Goal: Task Accomplishment & Management: Manage account settings

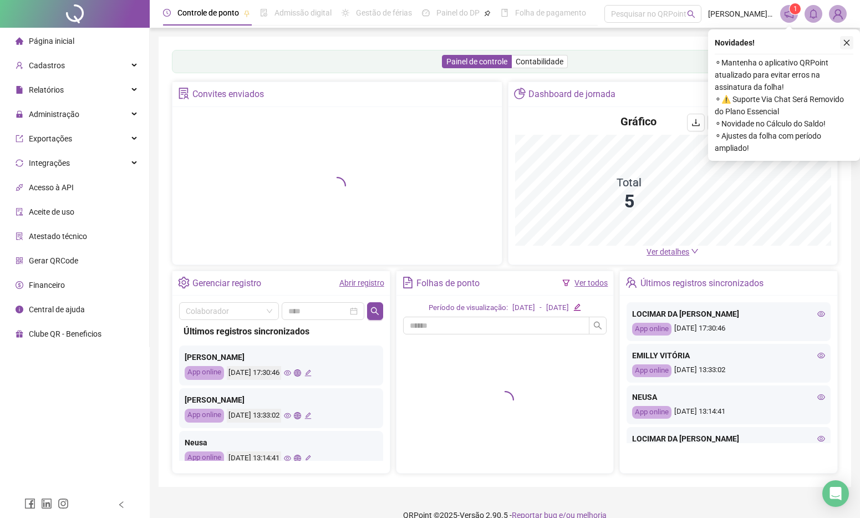
click at [848, 45] on icon "close" at bounding box center [847, 43] width 8 height 8
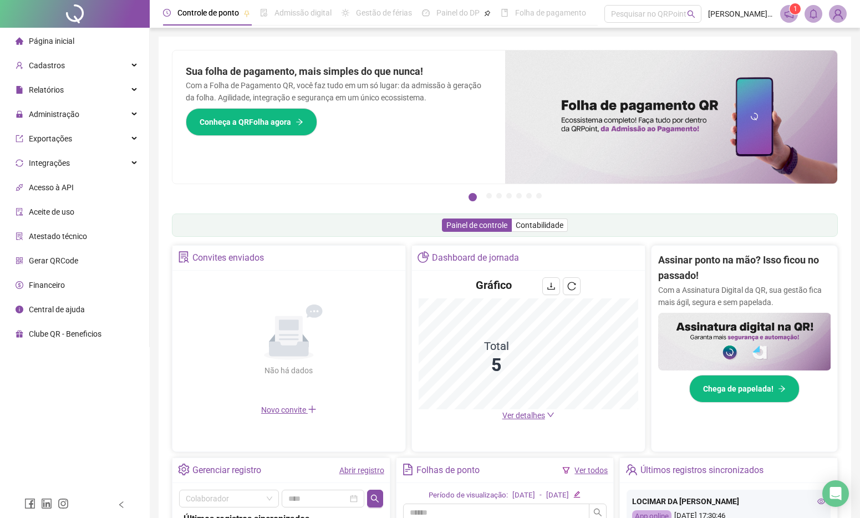
click at [808, 310] on div "Assinar ponto na mão? Isso ficou no passado! Com a Assinatura Digital da QR, su…" at bounding box center [744, 327] width 173 height 150
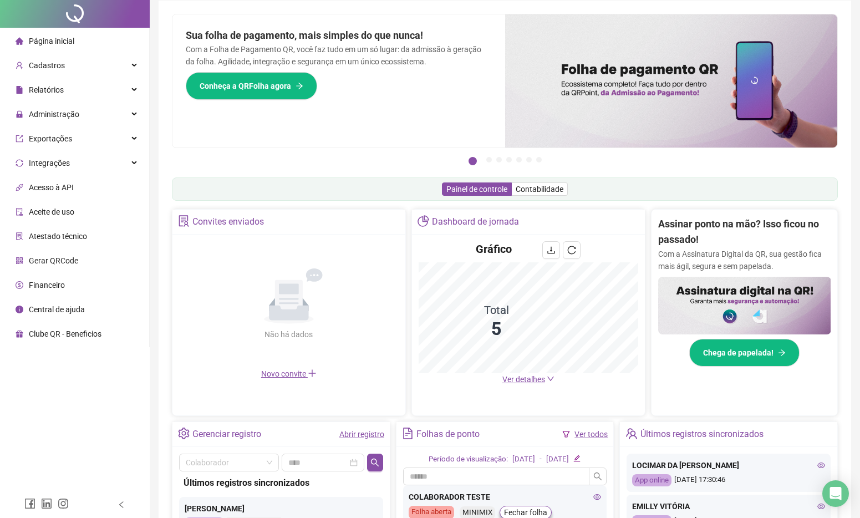
scroll to position [55, 0]
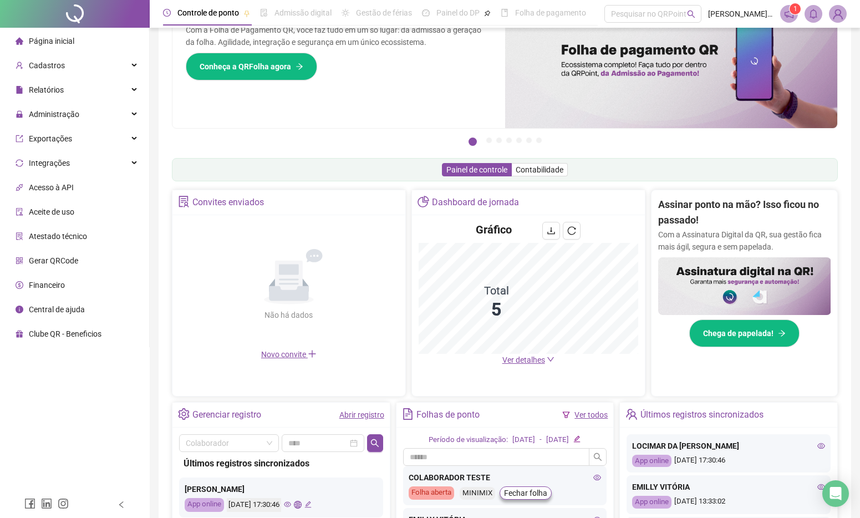
click at [817, 446] on icon "eye" at bounding box center [821, 446] width 8 height 8
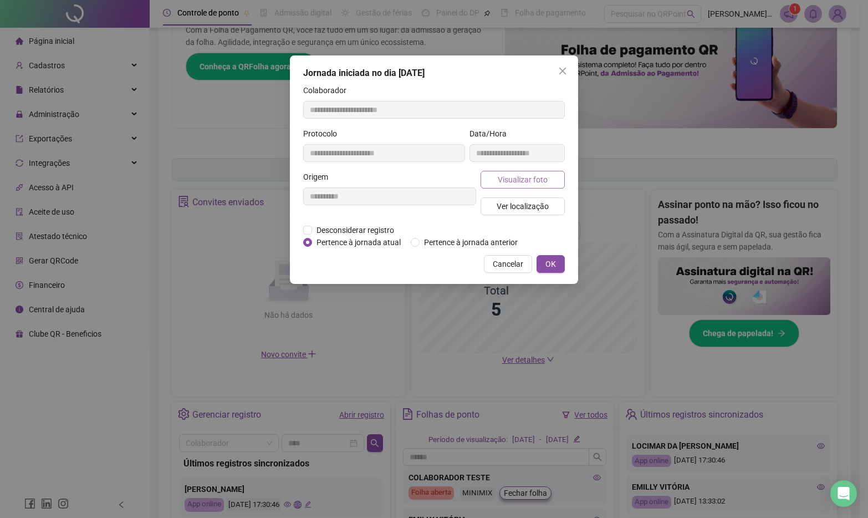
click at [549, 172] on button "Visualizar foto" at bounding box center [523, 180] width 84 height 18
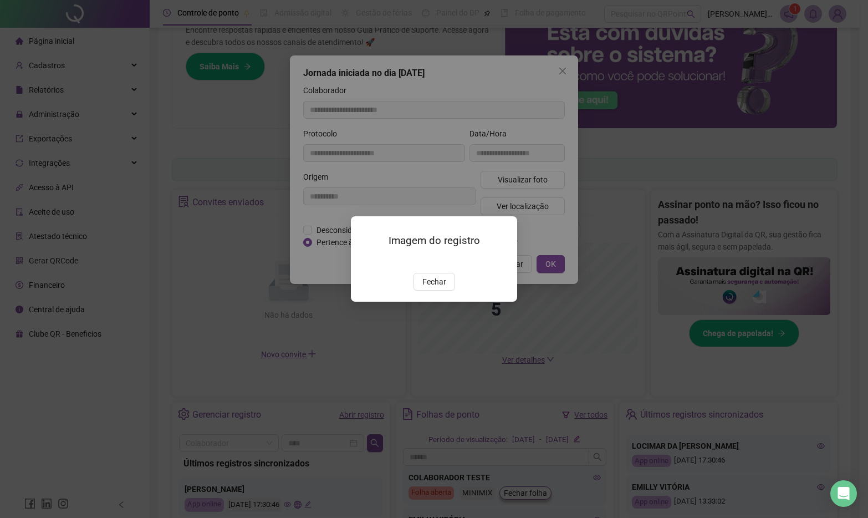
click at [428, 288] on span "Fechar" at bounding box center [434, 282] width 24 height 12
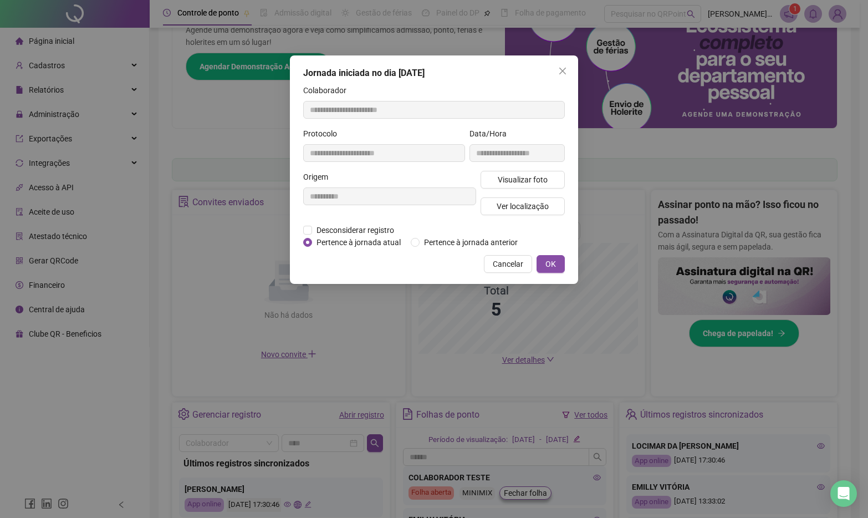
click at [563, 62] on div "**********" at bounding box center [434, 169] width 288 height 228
click at [557, 74] on span "Close" at bounding box center [563, 71] width 18 height 9
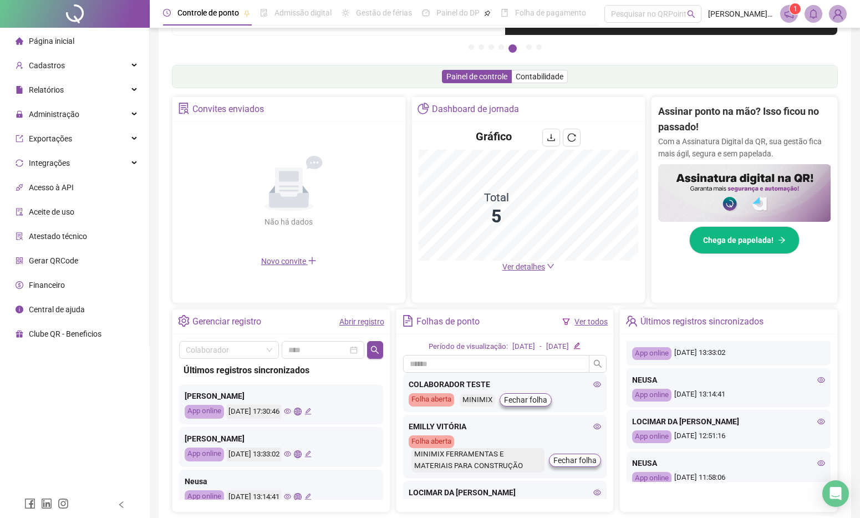
drag, startPoint x: 811, startPoint y: 378, endPoint x: 780, endPoint y: 382, distance: 31.9
click at [807, 378] on div "NEUSA" at bounding box center [728, 380] width 193 height 12
click at [811, 375] on div "NEUSA" at bounding box center [728, 380] width 193 height 12
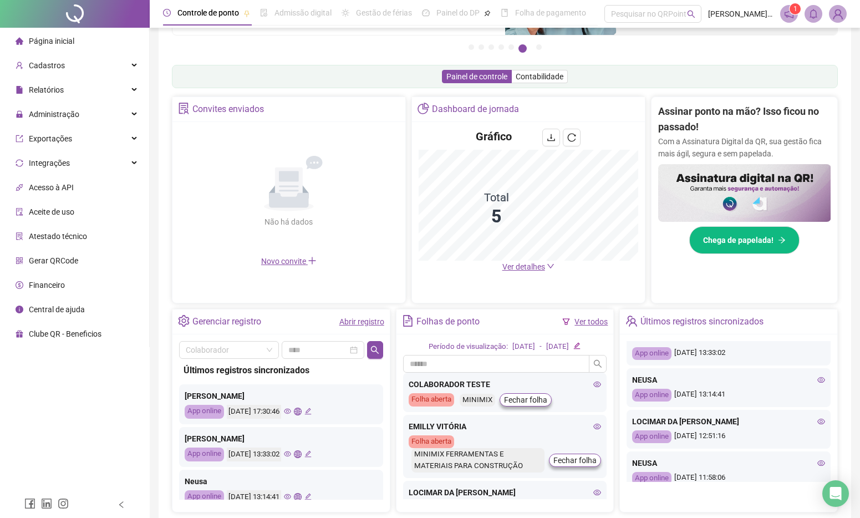
click at [817, 380] on icon "eye" at bounding box center [821, 380] width 8 height 8
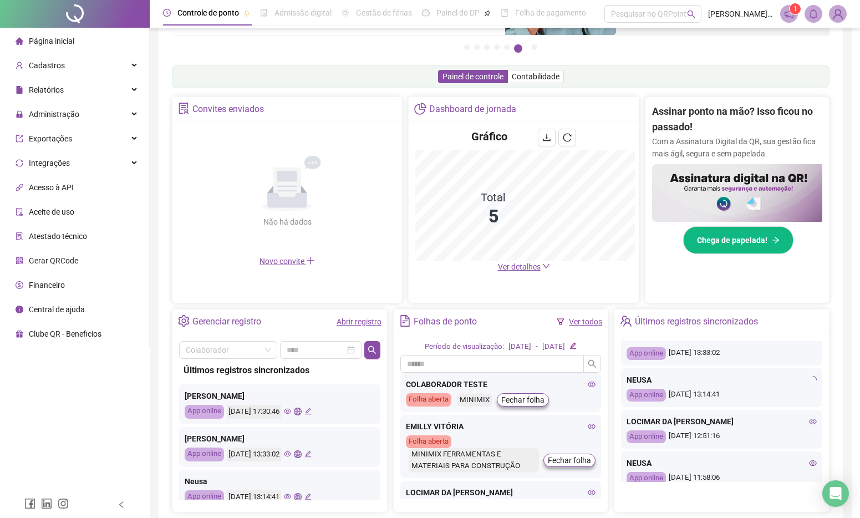
type input "**********"
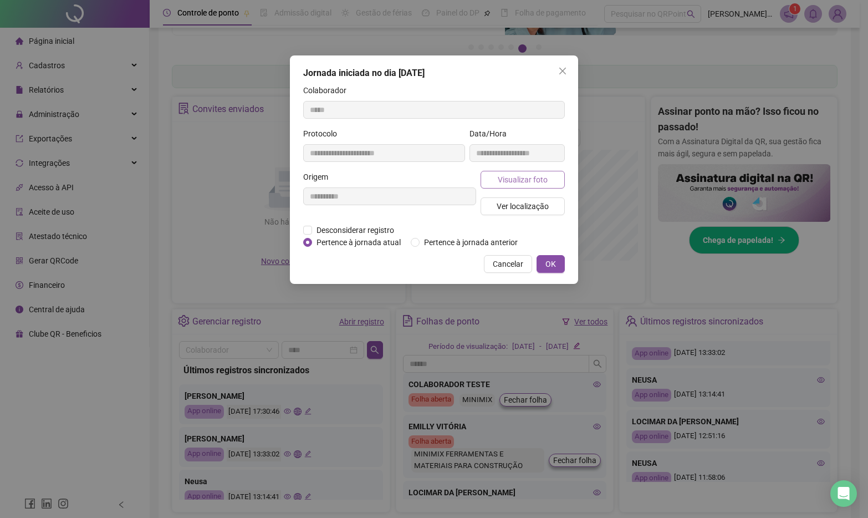
click at [521, 174] on span "Visualizar foto" at bounding box center [523, 180] width 50 height 12
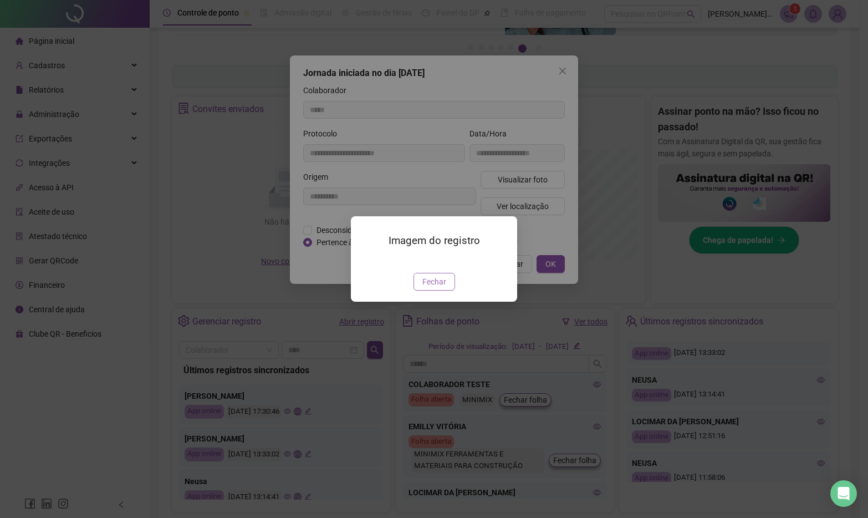
click at [429, 288] on span "Fechar" at bounding box center [434, 282] width 24 height 12
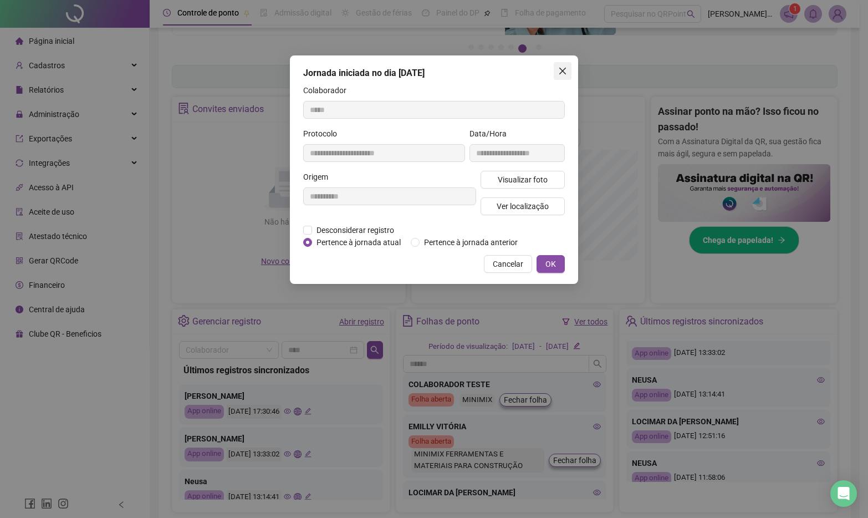
click at [564, 70] on icon "close" at bounding box center [562, 71] width 7 height 7
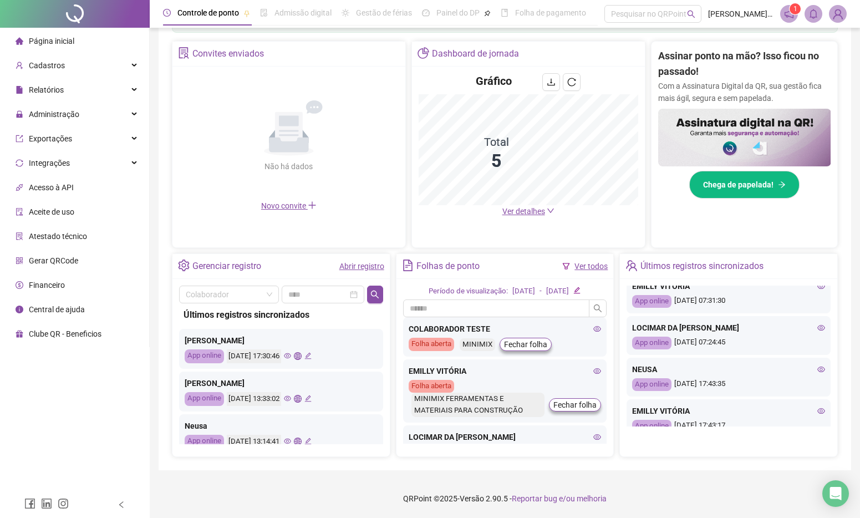
scroll to position [369, 0]
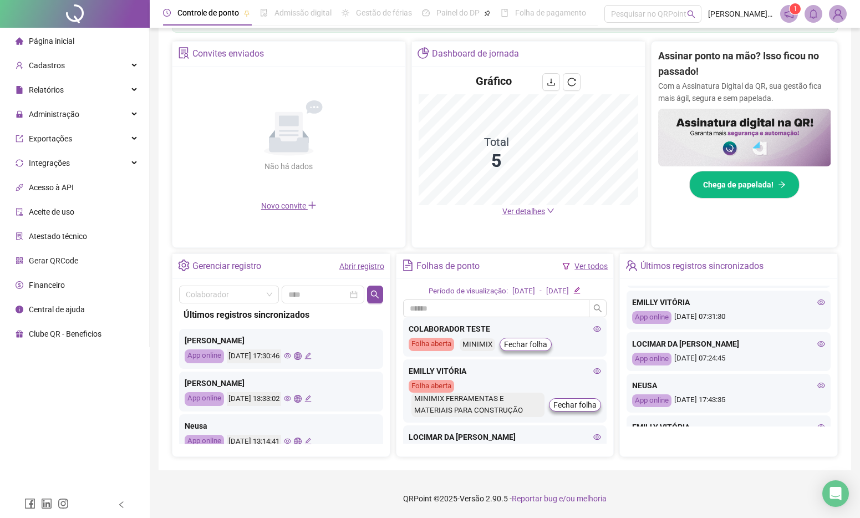
click at [682, 266] on div "Últimos registros sincronizados" at bounding box center [701, 266] width 123 height 19
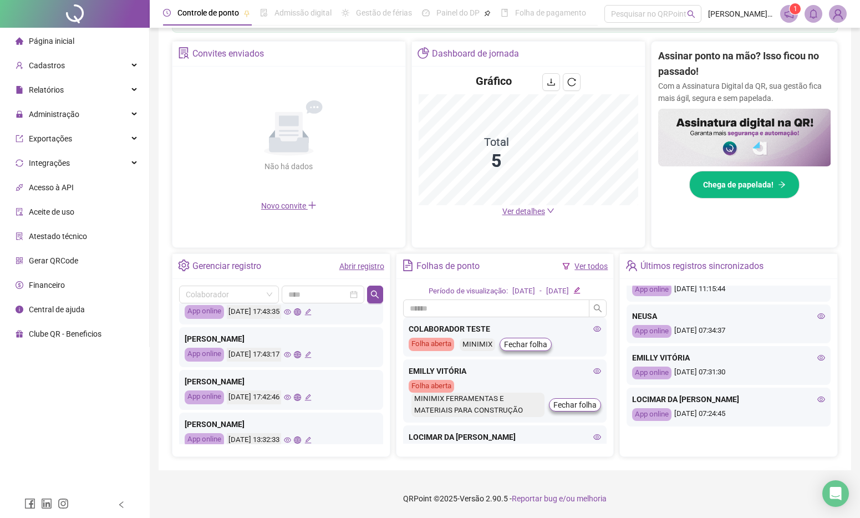
scroll to position [522, 0]
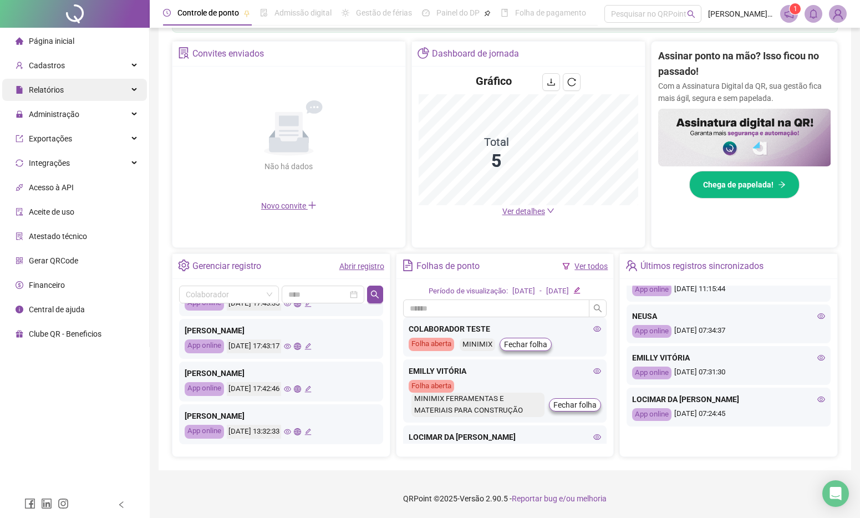
click at [69, 94] on div "Relatórios" at bounding box center [74, 90] width 145 height 22
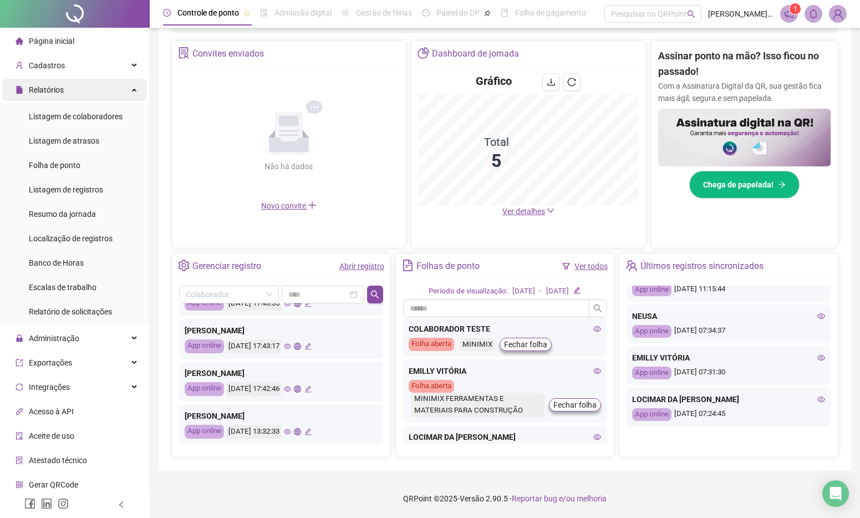
click at [69, 94] on div "Relatórios" at bounding box center [74, 90] width 145 height 22
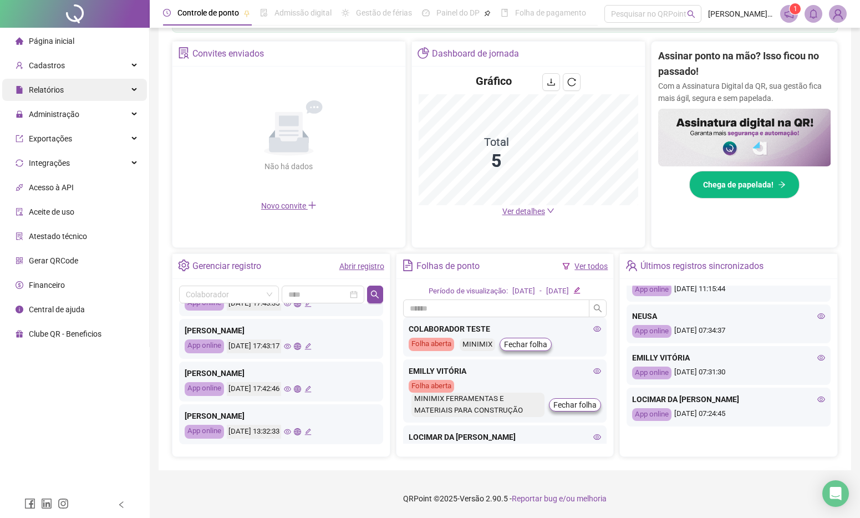
click at [69, 94] on div "Relatórios" at bounding box center [74, 90] width 145 height 22
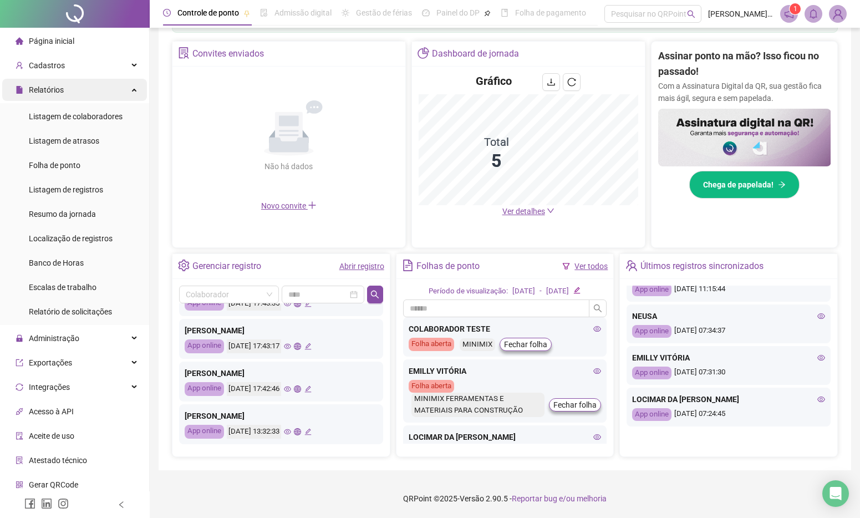
click at [69, 94] on div "Relatórios" at bounding box center [74, 90] width 145 height 22
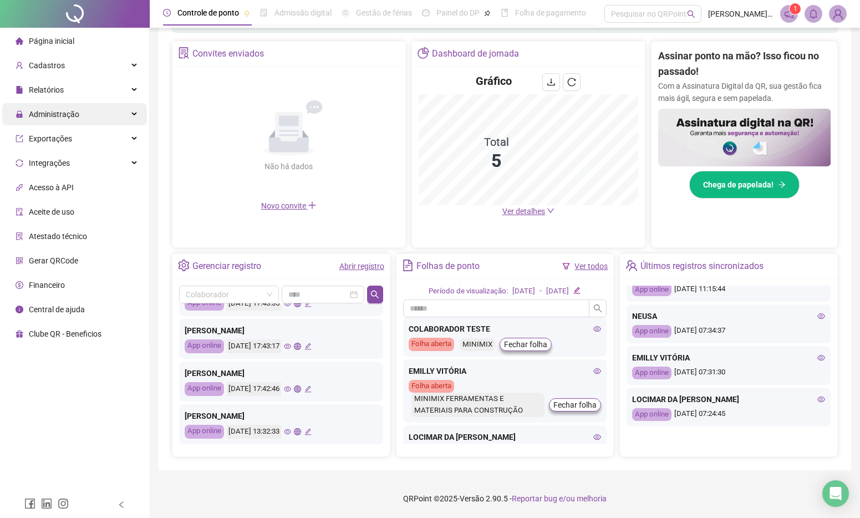
click at [74, 114] on span "Administração" at bounding box center [54, 114] width 50 height 9
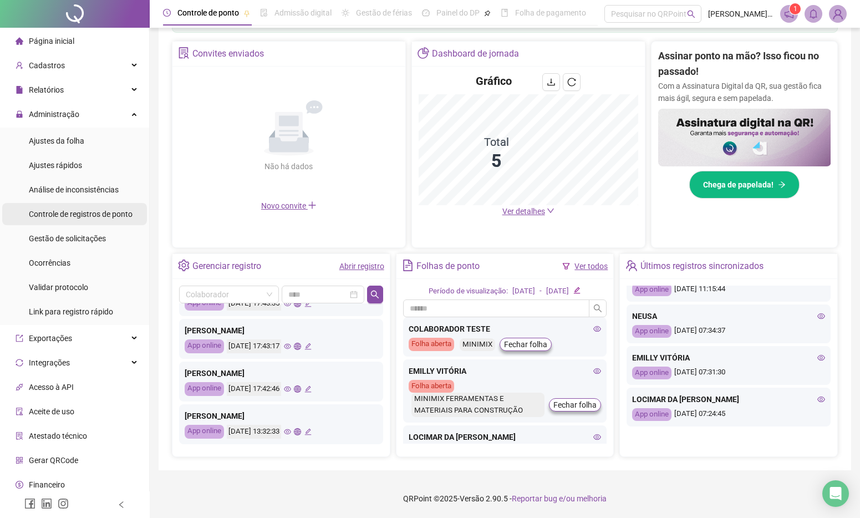
click at [107, 210] on span "Controle de registros de ponto" at bounding box center [81, 214] width 104 height 9
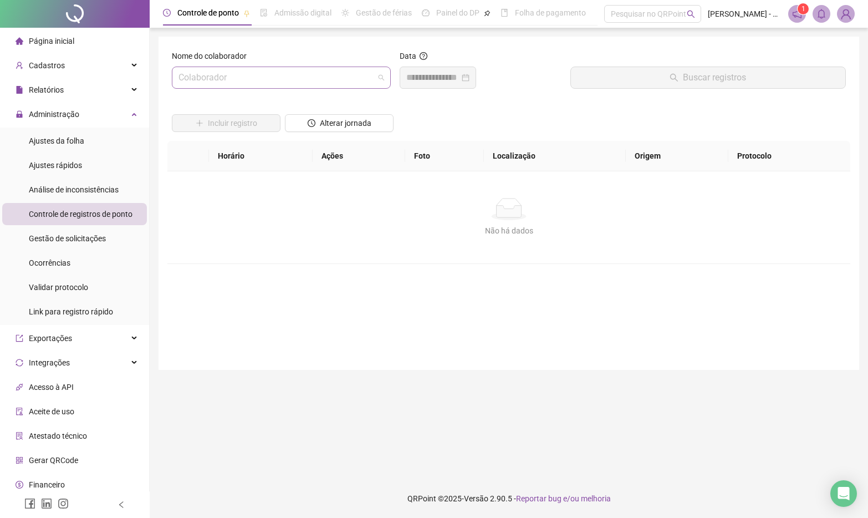
drag, startPoint x: 228, startPoint y: 83, endPoint x: 233, endPoint y: 74, distance: 9.7
click at [228, 79] on input "search" at bounding box center [277, 77] width 196 height 21
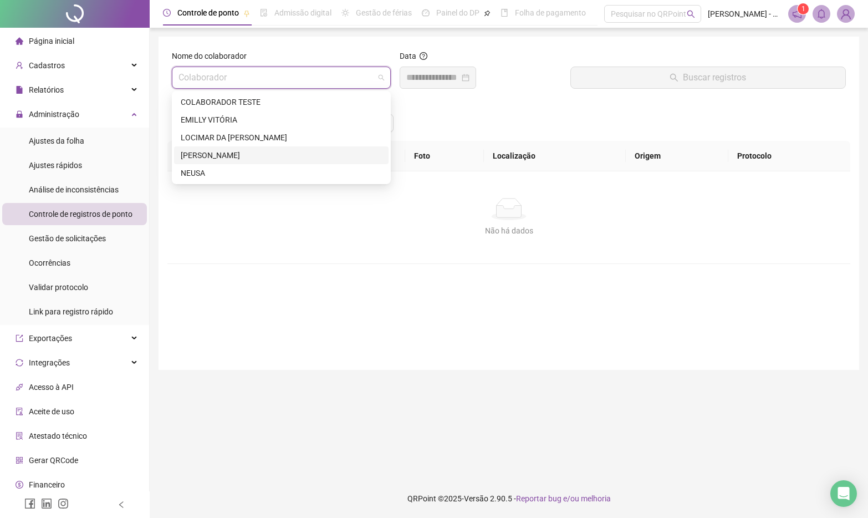
click at [233, 151] on div "[PERSON_NAME]" at bounding box center [281, 155] width 201 height 12
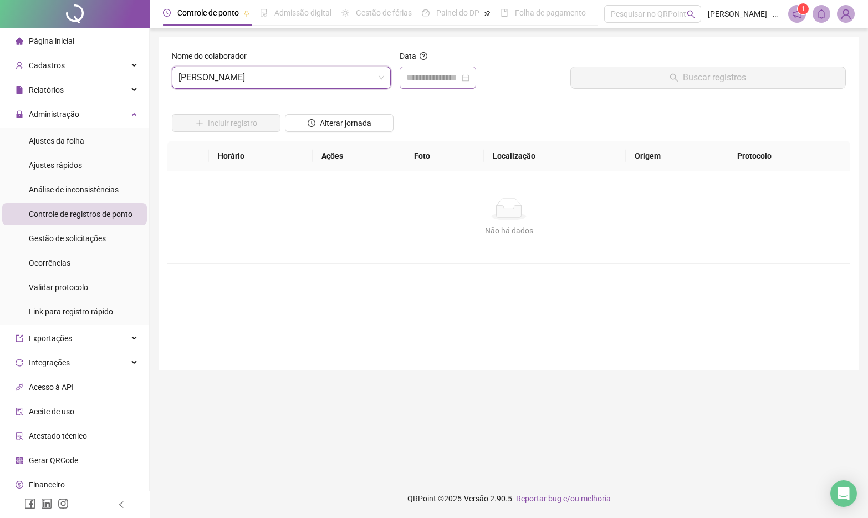
click at [470, 80] on div at bounding box center [437, 77] width 63 height 13
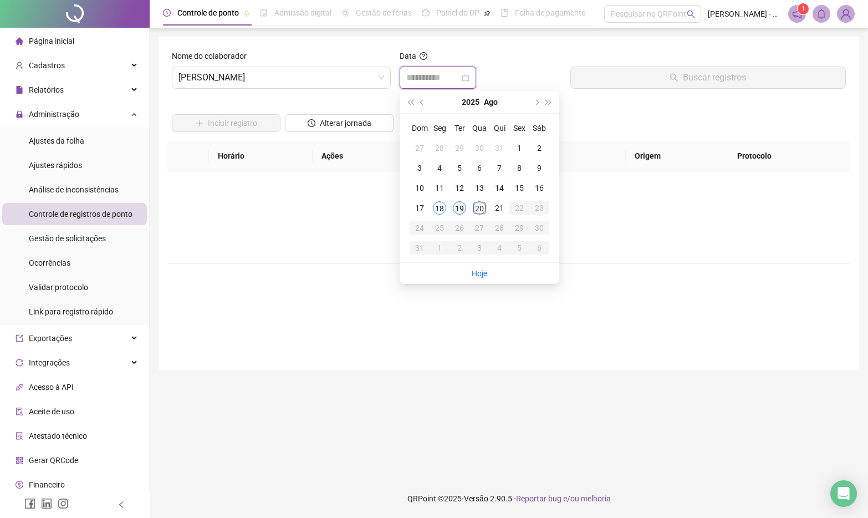
type input "**********"
click at [462, 204] on div "19" at bounding box center [459, 207] width 13 height 13
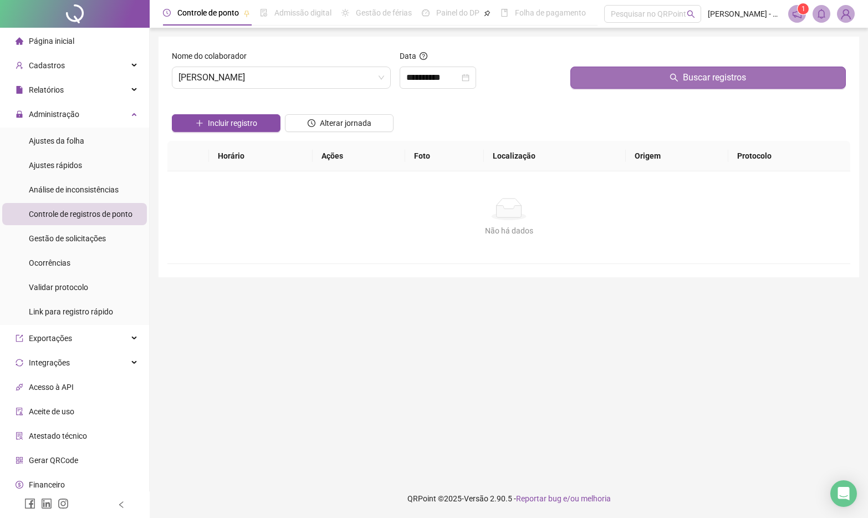
click at [610, 70] on button "Buscar registros" at bounding box center [709, 78] width 276 height 22
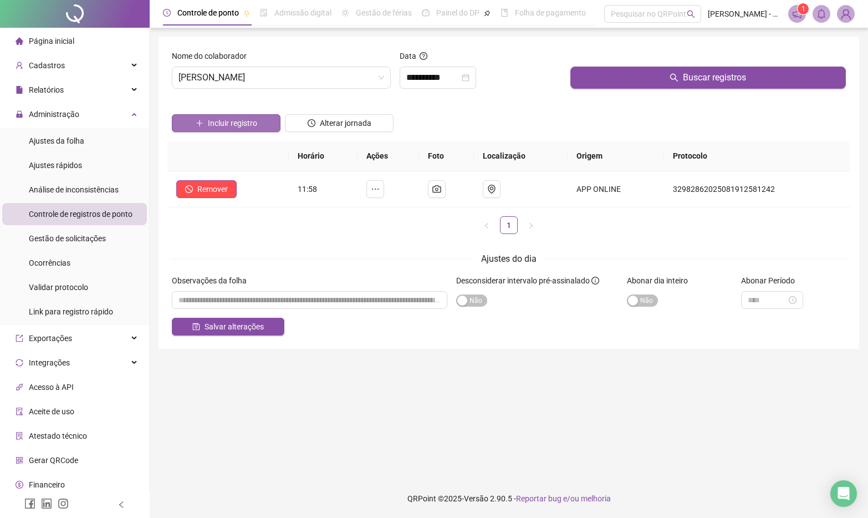
click at [247, 120] on span "Incluir registro" at bounding box center [232, 123] width 49 height 12
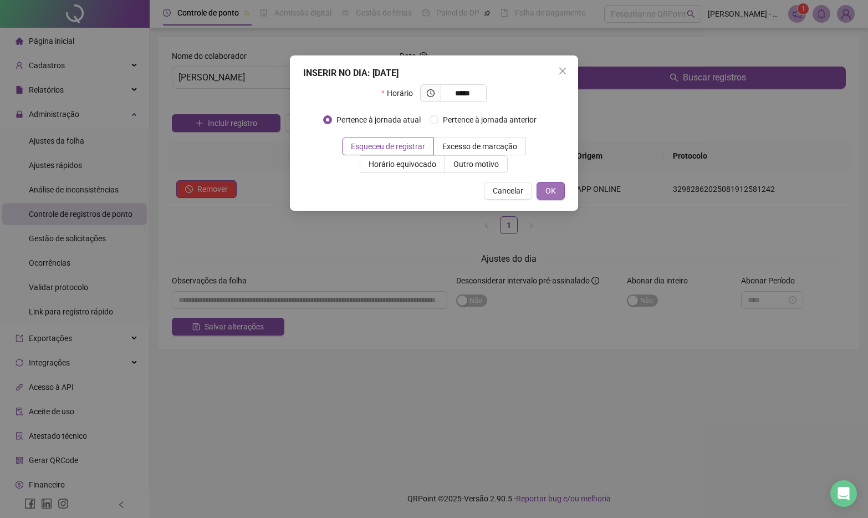
type input "*****"
click at [553, 189] on span "OK" at bounding box center [551, 191] width 11 height 12
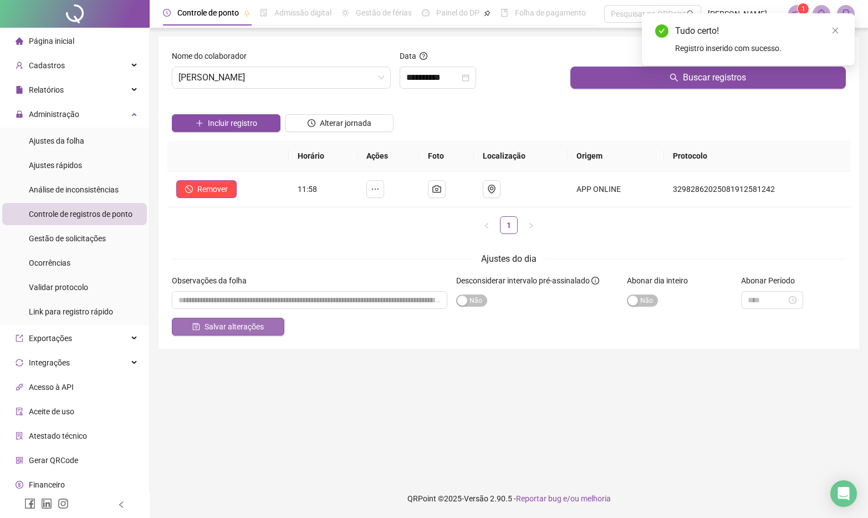
click at [242, 328] on span "Salvar alterações" at bounding box center [234, 326] width 59 height 12
click at [69, 116] on span "Administração" at bounding box center [54, 114] width 50 height 9
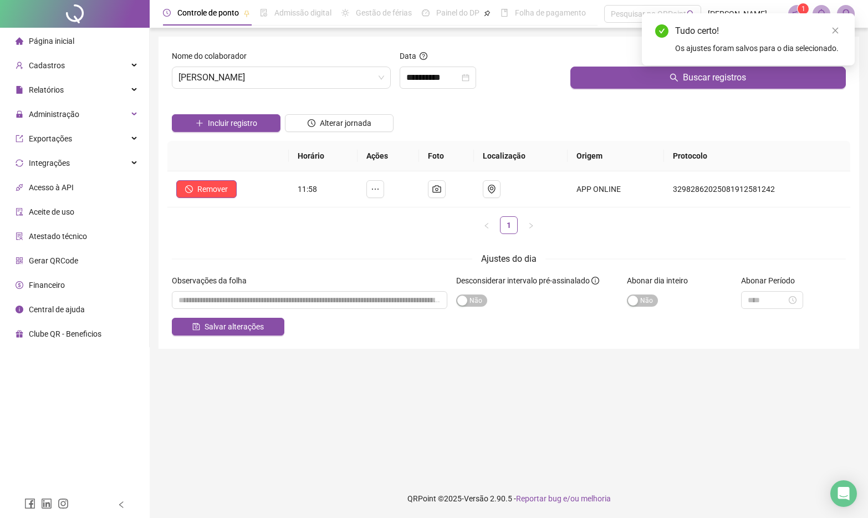
click at [69, 30] on div "Página inicial" at bounding box center [45, 41] width 59 height 22
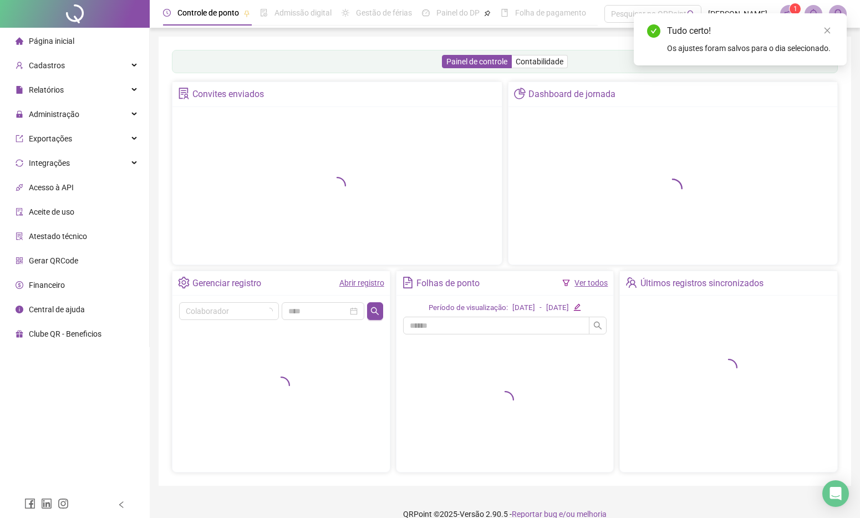
click at [73, 38] on span "Página inicial" at bounding box center [51, 41] width 45 height 9
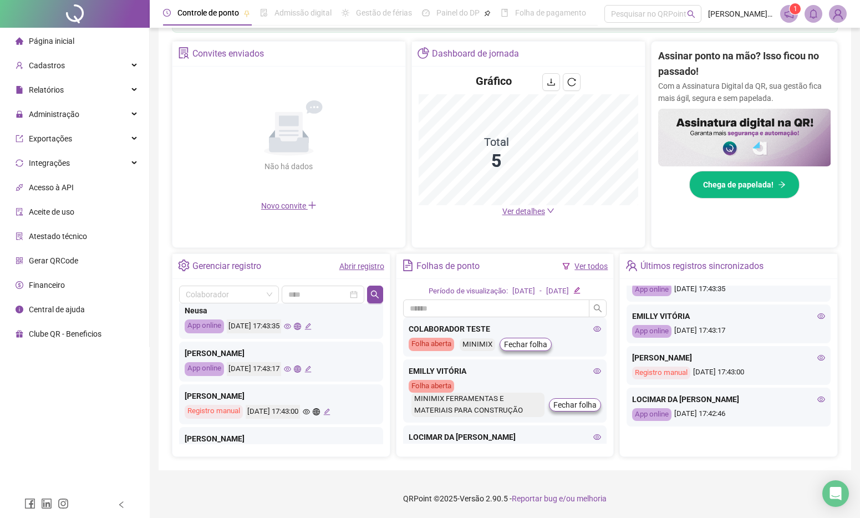
scroll to position [522, 0]
